Goal: Find contact information: Find contact information

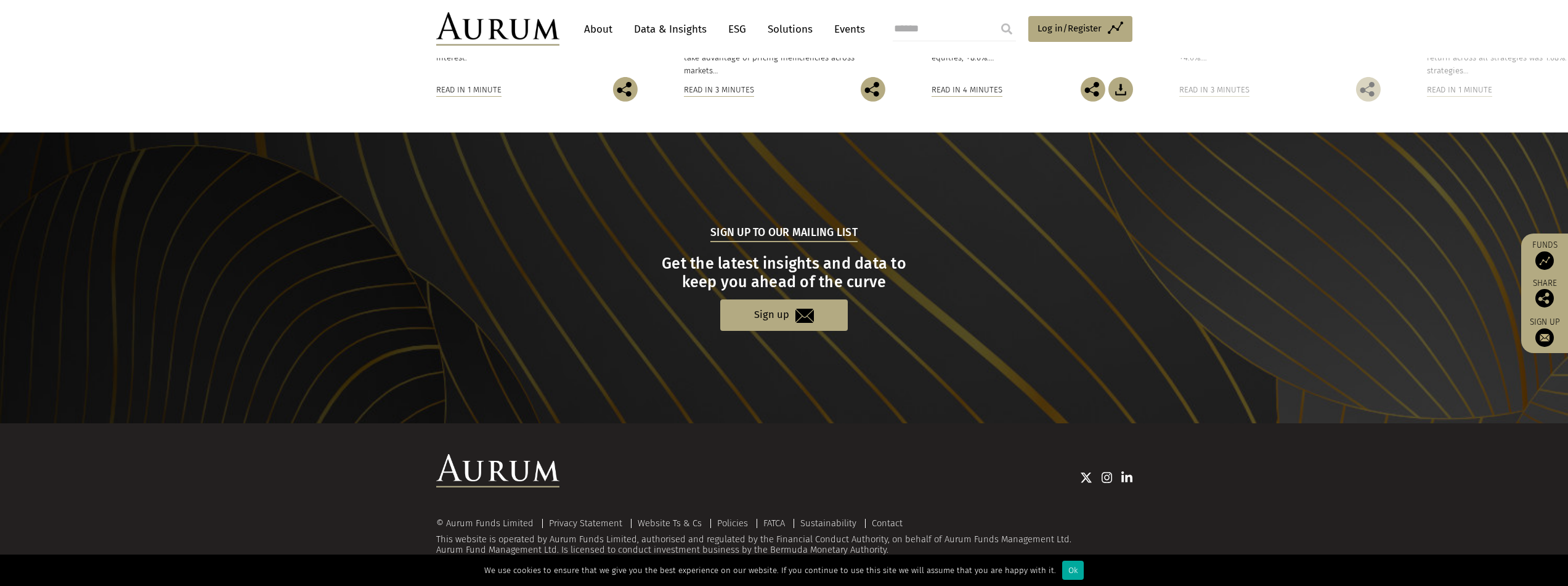
scroll to position [1118, 0]
click at [896, 521] on link "Contact" at bounding box center [887, 522] width 31 height 11
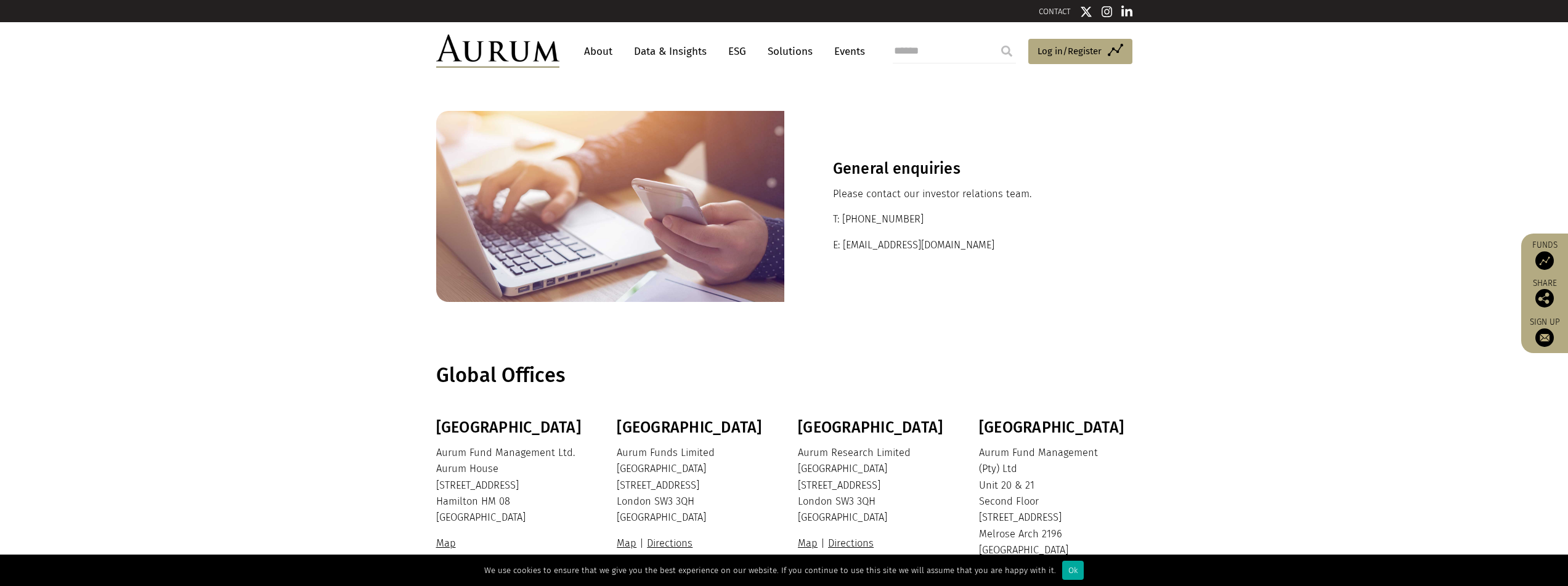
click at [598, 46] on link "About" at bounding box center [598, 51] width 41 height 23
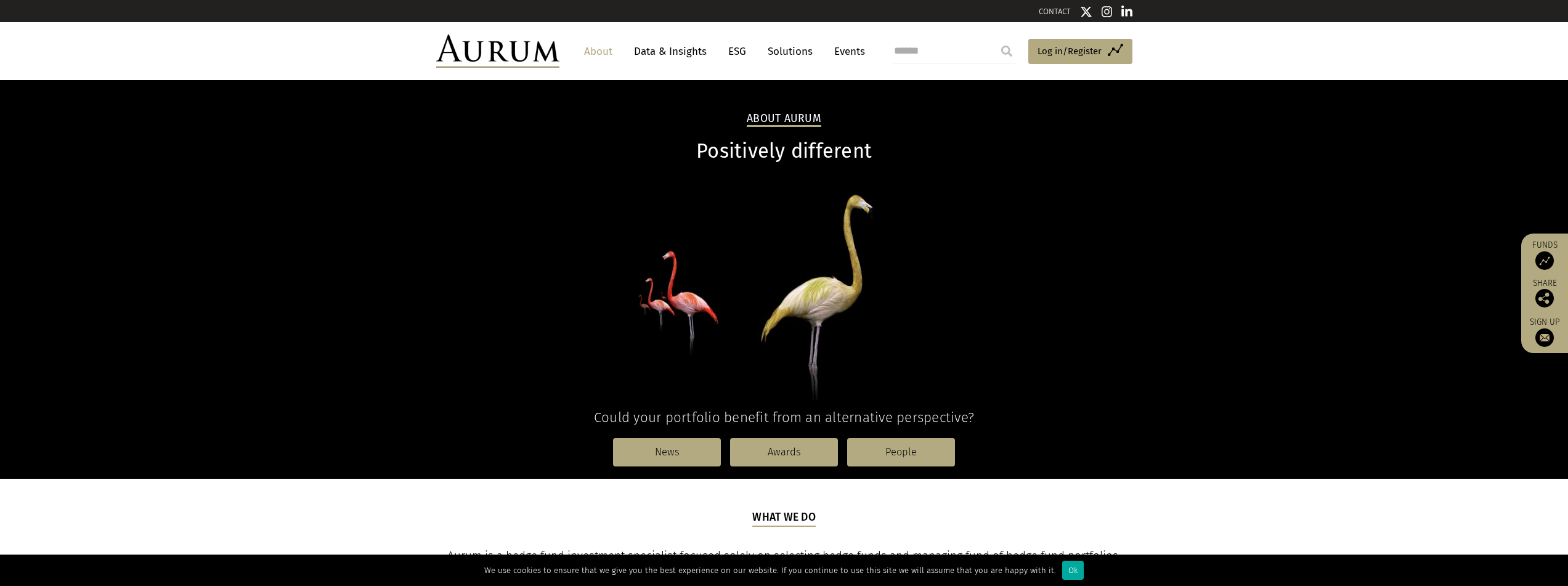
click at [510, 54] on img at bounding box center [498, 51] width 123 height 33
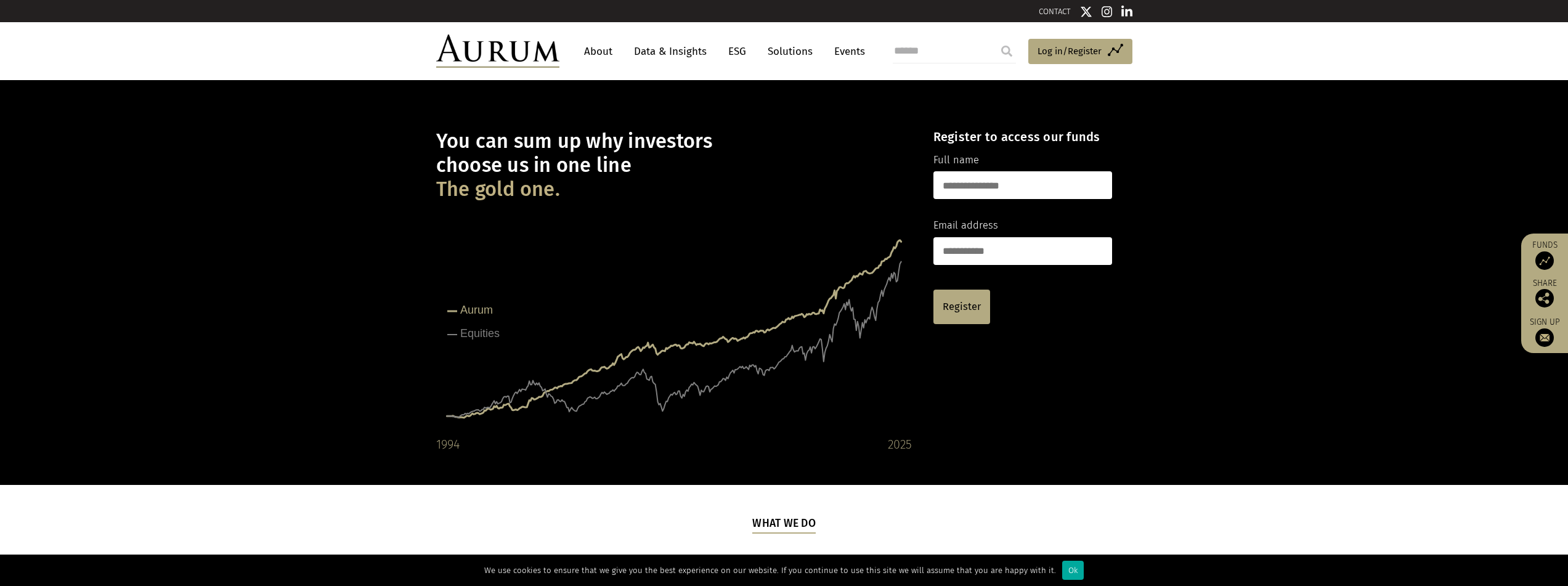
click at [1106, 8] on img at bounding box center [1107, 12] width 11 height 13
